Goal: Information Seeking & Learning: Compare options

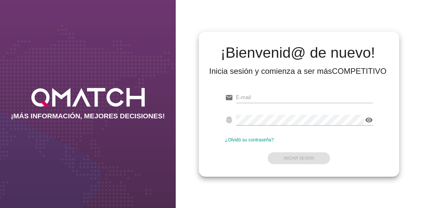
type input "[EMAIL_ADDRESS][DOMAIN_NAME]"
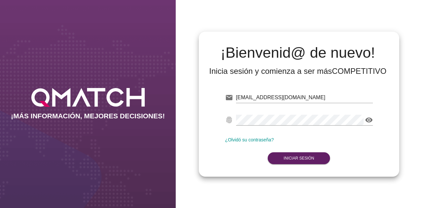
click at [278, 103] on div "[EMAIL_ADDRESS][DOMAIN_NAME]" at bounding box center [304, 100] width 137 height 17
click at [304, 155] on button "Iniciar Sesión" at bounding box center [299, 158] width 62 height 12
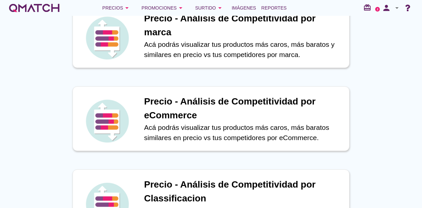
drag, startPoint x: 399, startPoint y: 68, endPoint x: 405, endPoint y: 66, distance: 6.3
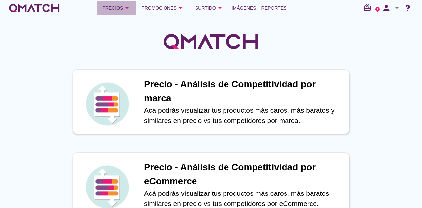
click at [107, 8] on div "Precios arrow_drop_down" at bounding box center [116, 8] width 29 height 8
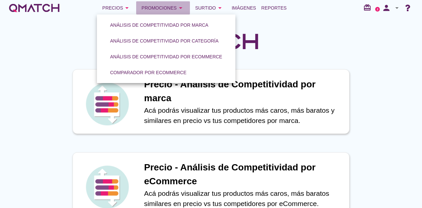
click at [168, 12] on div "Promociones arrow_drop_down" at bounding box center [162, 8] width 43 height 8
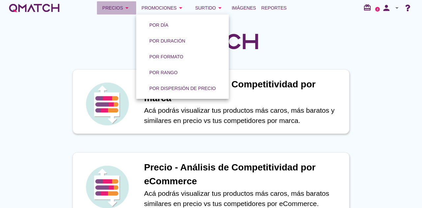
click at [130, 11] on icon "arrow_drop_down" at bounding box center [127, 8] width 8 height 8
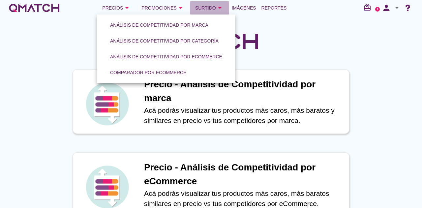
click at [206, 8] on div "Surtido arrow_drop_down" at bounding box center [209, 8] width 29 height 8
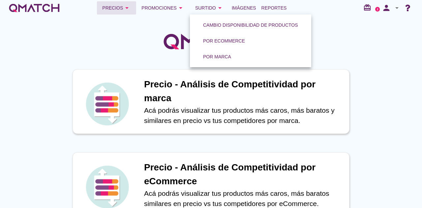
click at [128, 8] on icon "arrow_drop_down" at bounding box center [127, 8] width 8 height 8
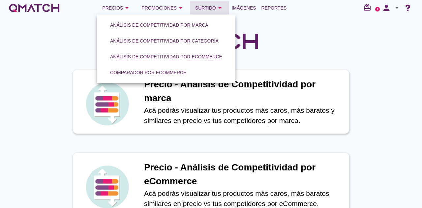
click at [203, 10] on div "Surtido arrow_drop_down" at bounding box center [209, 8] width 29 height 8
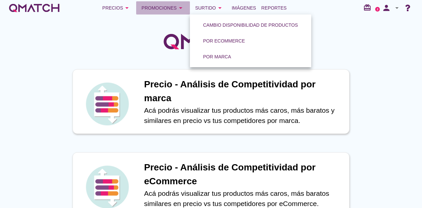
click at [163, 12] on button "Promociones arrow_drop_down" at bounding box center [163, 7] width 54 height 13
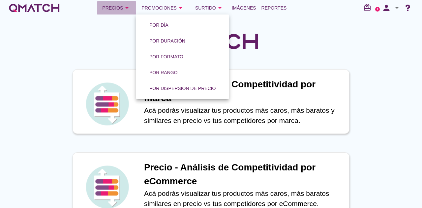
click at [116, 6] on div "Precios arrow_drop_down" at bounding box center [116, 8] width 29 height 8
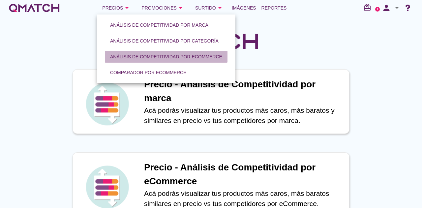
click at [155, 55] on div "Análisis de competitividad por eCommerce" at bounding box center [166, 56] width 112 height 7
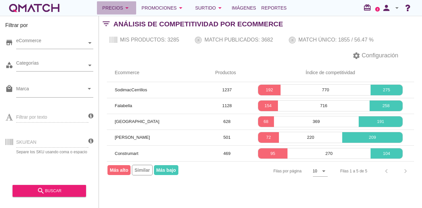
click at [125, 8] on icon "arrow_drop_down" at bounding box center [127, 8] width 8 height 8
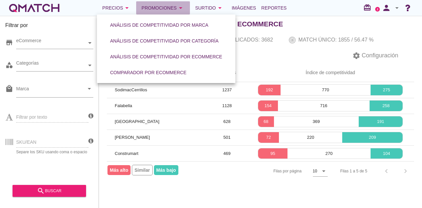
click at [159, 11] on div "Promociones arrow_drop_down" at bounding box center [162, 8] width 43 height 8
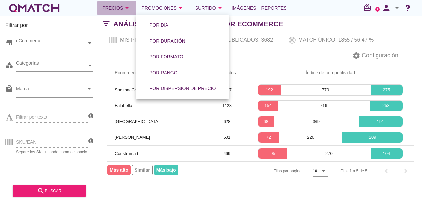
click at [129, 7] on icon "arrow_drop_down" at bounding box center [127, 8] width 8 height 8
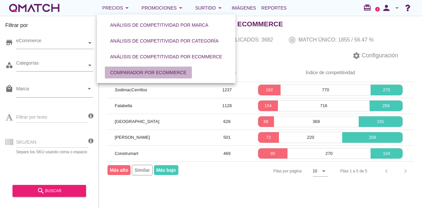
click at [177, 72] on div "Comparador por eCommerce" at bounding box center [148, 72] width 76 height 7
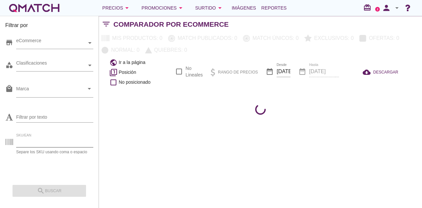
click at [35, 141] on input "SKU/EAN" at bounding box center [54, 142] width 77 height 11
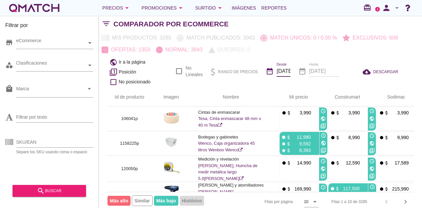
click at [284, 71] on input "[DATE]" at bounding box center [284, 71] width 14 height 11
checkbox input "false"
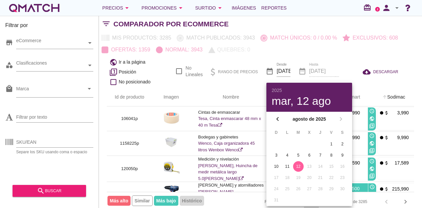
click at [369, 91] on th "arrow_upward Sodimac" at bounding box center [393, 97] width 49 height 18
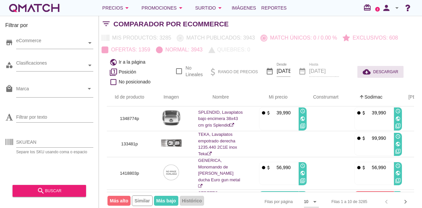
click at [374, 69] on span "DESCARGAR" at bounding box center [385, 72] width 25 height 6
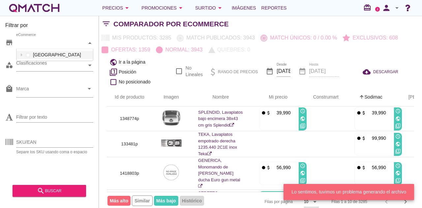
click at [45, 44] on div "eCommerce" at bounding box center [51, 43] width 71 height 7
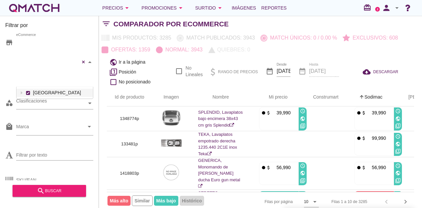
click at [28, 55] on div "[PERSON_NAME] [GEOGRAPHIC_DATA][PERSON_NAME] Sodimac Easy Construmart eCommerce…" at bounding box center [54, 62] width 77 height 50
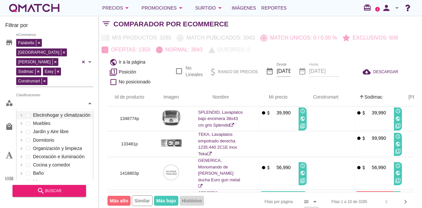
click at [39, 100] on div "Clasificaciones" at bounding box center [51, 103] width 71 height 7
click at [8, 99] on icon "category" at bounding box center [9, 103] width 8 height 8
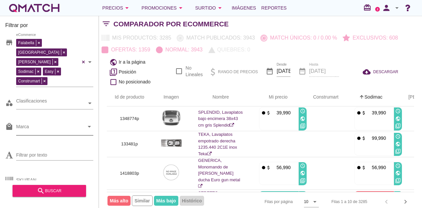
click at [38, 123] on input "Marca" at bounding box center [50, 128] width 68 height 11
click at [44, 123] on input "Marca" at bounding box center [50, 128] width 68 height 11
click at [21, 150] on input "Filtrar por texto" at bounding box center [54, 155] width 77 height 11
click at [383, 74] on span "DESCARGAR" at bounding box center [385, 72] width 25 height 6
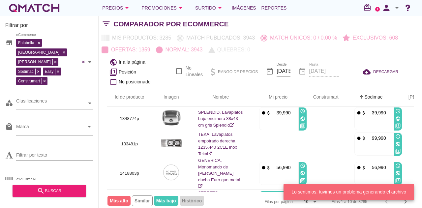
click at [29, 175] on input "SKU/EAN" at bounding box center [54, 180] width 77 height 11
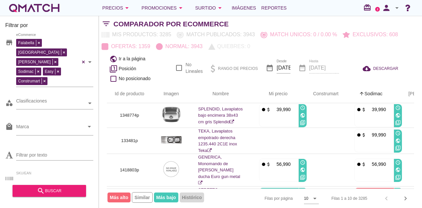
scroll to position [0, 0]
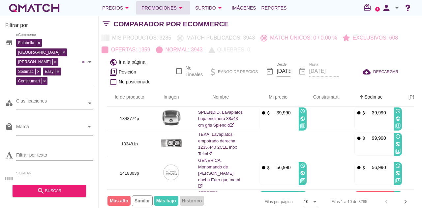
click at [162, 7] on div "Promociones arrow_drop_down" at bounding box center [162, 8] width 43 height 8
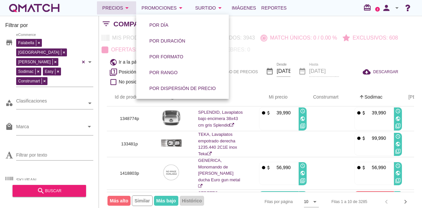
click at [126, 11] on icon "arrow_drop_down" at bounding box center [127, 8] width 8 height 8
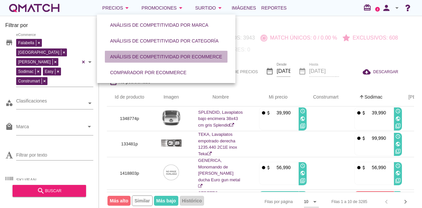
click at [163, 59] on div "Análisis de competitividad por eCommerce" at bounding box center [166, 56] width 112 height 7
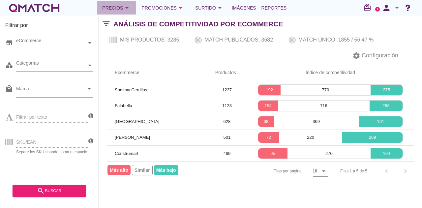
click at [113, 7] on div "Precios arrow_drop_down" at bounding box center [116, 8] width 29 height 8
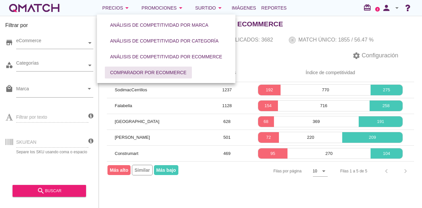
click at [158, 74] on div "Comparador por eCommerce" at bounding box center [148, 72] width 76 height 7
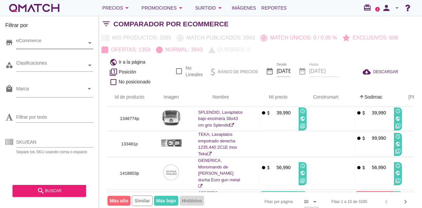
click at [46, 39] on div "eCommerce" at bounding box center [51, 43] width 71 height 12
click at [20, 54] on icon at bounding box center [21, 54] width 3 height 3
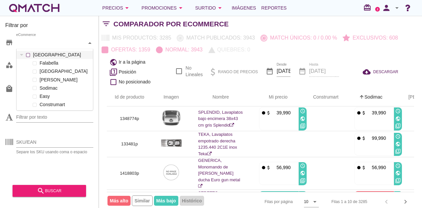
click at [28, 49] on div "eCommerce [GEOGRAPHIC_DATA] [PERSON_NAME] [GEOGRAPHIC_DATA][PERSON_NAME] Sodima…" at bounding box center [54, 43] width 77 height 12
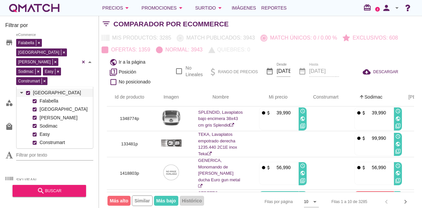
click at [21, 89] on div at bounding box center [21, 93] width 7 height 8
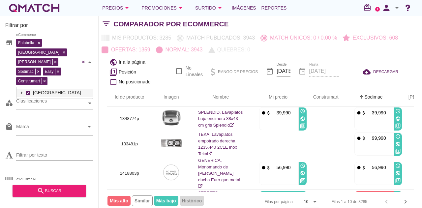
scroll to position [13, 77]
click at [24, 100] on div "Clasificaciones" at bounding box center [51, 103] width 71 height 7
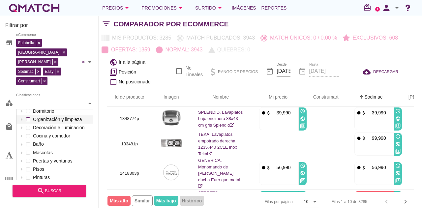
scroll to position [0, 0]
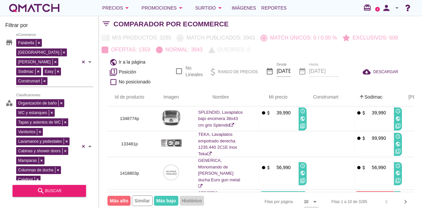
click at [28, 153] on div "Organización de baño WC y estanques Tapas y asientos de WC Vanitorios Lavamanos…" at bounding box center [54, 147] width 77 height 98
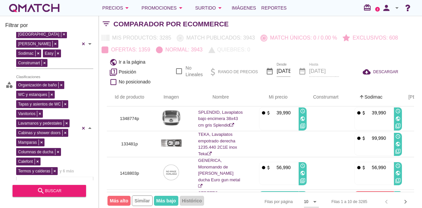
scroll to position [97, 0]
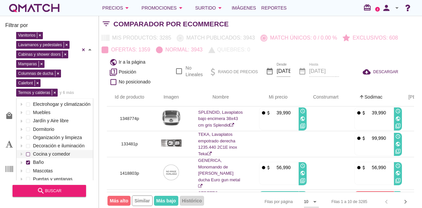
click at [27, 132] on div "Electrohogar y climatización Muebles Jardín y Aire libre Dormitorio Organizació…" at bounding box center [54, 162] width 76 height 125
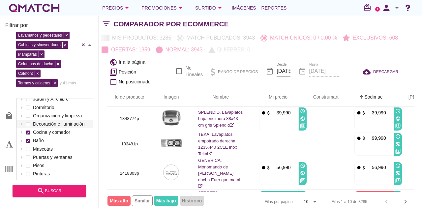
scroll to position [0, 0]
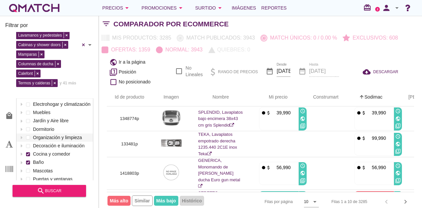
click at [4, 84] on div "Filtrar por store [PERSON_NAME] [GEOGRAPHIC_DATA][PERSON_NAME] Sodimac Easy Con…" at bounding box center [49, 112] width 99 height 192
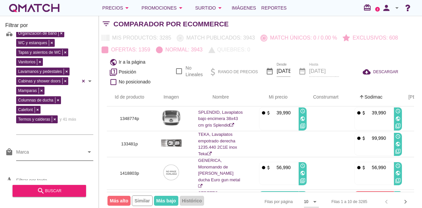
scroll to position [93, 0]
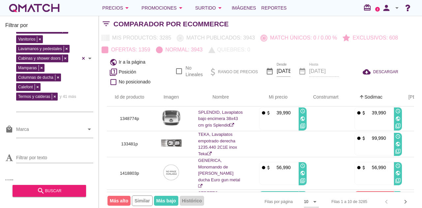
click at [67, 91] on div "category Organización de baño WC y estanques Tapas y asientos de WC Vanitorios …" at bounding box center [49, 59] width 88 height 115
click at [67, 86] on div "Organización de baño WC y estanques Tapas y asientos de WC Vanitorios Lavamanos…" at bounding box center [48, 57] width 64 height 105
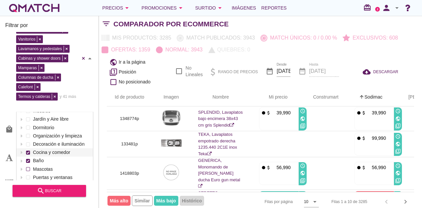
scroll to position [29, 0]
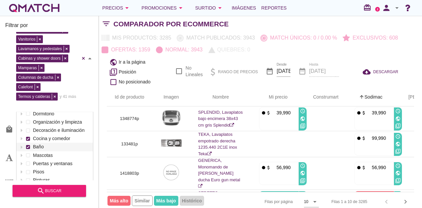
drag, startPoint x: 0, startPoint y: 105, endPoint x: 2, endPoint y: 110, distance: 5.3
click at [0, 105] on div "Filtrar por store [PERSON_NAME] [GEOGRAPHIC_DATA][PERSON_NAME] Sodimac Easy Con…" at bounding box center [49, 112] width 99 height 192
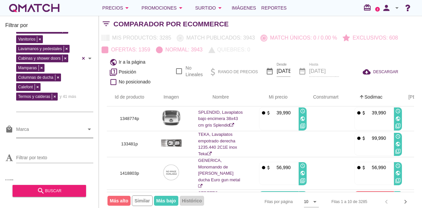
click at [44, 126] on input "Marca" at bounding box center [50, 131] width 68 height 11
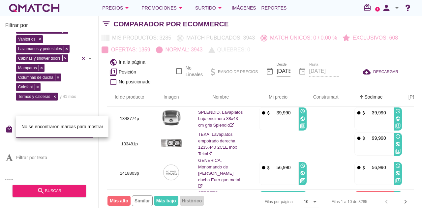
click at [0, 123] on div "Filtrar por store [PERSON_NAME] [GEOGRAPHIC_DATA][PERSON_NAME] Sodimac Easy Con…" at bounding box center [49, 112] width 99 height 192
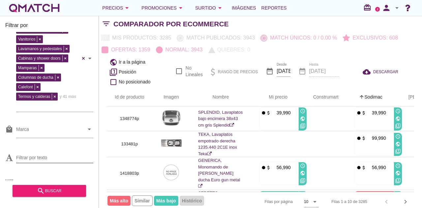
click at [24, 152] on input "Filtrar por texto" at bounding box center [54, 157] width 77 height 11
drag, startPoint x: 22, startPoint y: 136, endPoint x: 27, endPoint y: 137, distance: 5.1
click at [22, 152] on input "Filtrar por texto" at bounding box center [54, 157] width 77 height 11
click at [54, 189] on div "search buscar" at bounding box center [49, 191] width 63 height 8
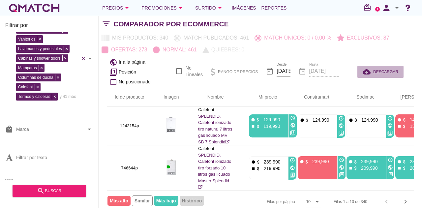
click at [375, 70] on span "DESCARGAR" at bounding box center [385, 72] width 25 height 6
click at [54, 85] on div "Organización de baño WC y estanques Tapas y asientos de WC Vanitorios Lavamanos…" at bounding box center [48, 57] width 64 height 105
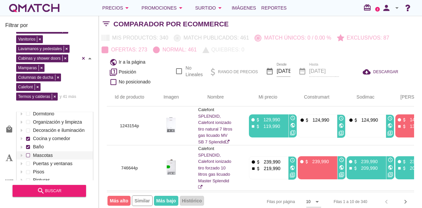
scroll to position [106, 0]
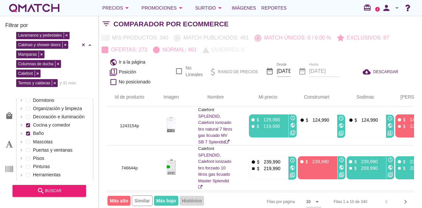
click at [21, 190] on icon at bounding box center [21, 191] width 2 height 3
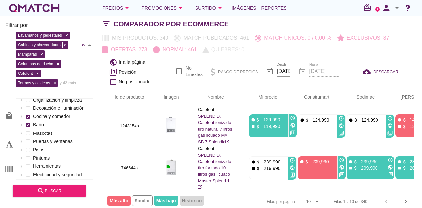
click at [28, 182] on span at bounding box center [28, 183] width 3 height 3
click at [22, 173] on icon at bounding box center [21, 174] width 3 height 3
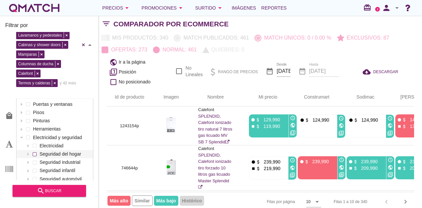
scroll to position [79, 0]
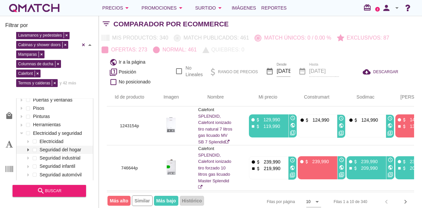
click at [28, 148] on icon at bounding box center [28, 149] width 3 height 3
click at [27, 149] on icon at bounding box center [28, 150] width 3 height 2
click at [27, 132] on span at bounding box center [28, 133] width 3 height 3
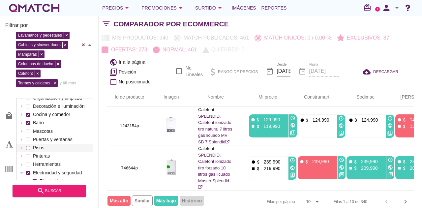
scroll to position [39, 0]
click at [28, 147] on span at bounding box center [28, 148] width 3 height 3
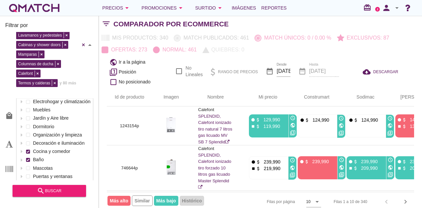
scroll to position [0, 0]
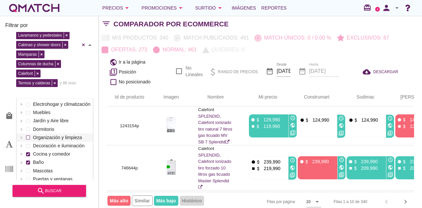
click at [28, 136] on span at bounding box center [28, 137] width 3 height 3
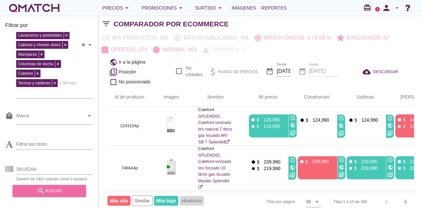
click at [38, 188] on icon "search" at bounding box center [41, 191] width 8 height 8
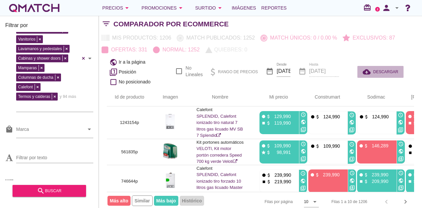
click at [366, 68] on icon "cloud_download" at bounding box center [368, 72] width 11 height 8
